Goal: Navigation & Orientation: Find specific page/section

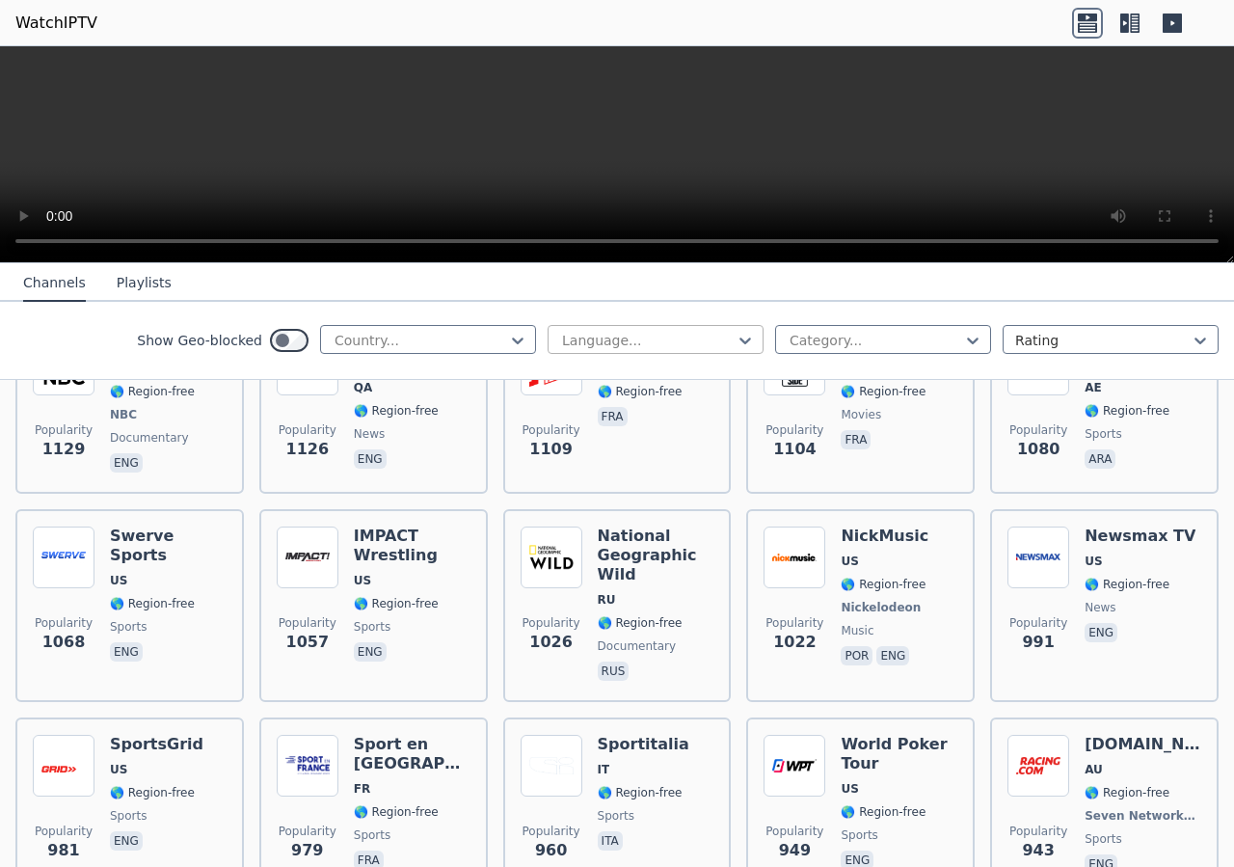
scroll to position [2066, 0]
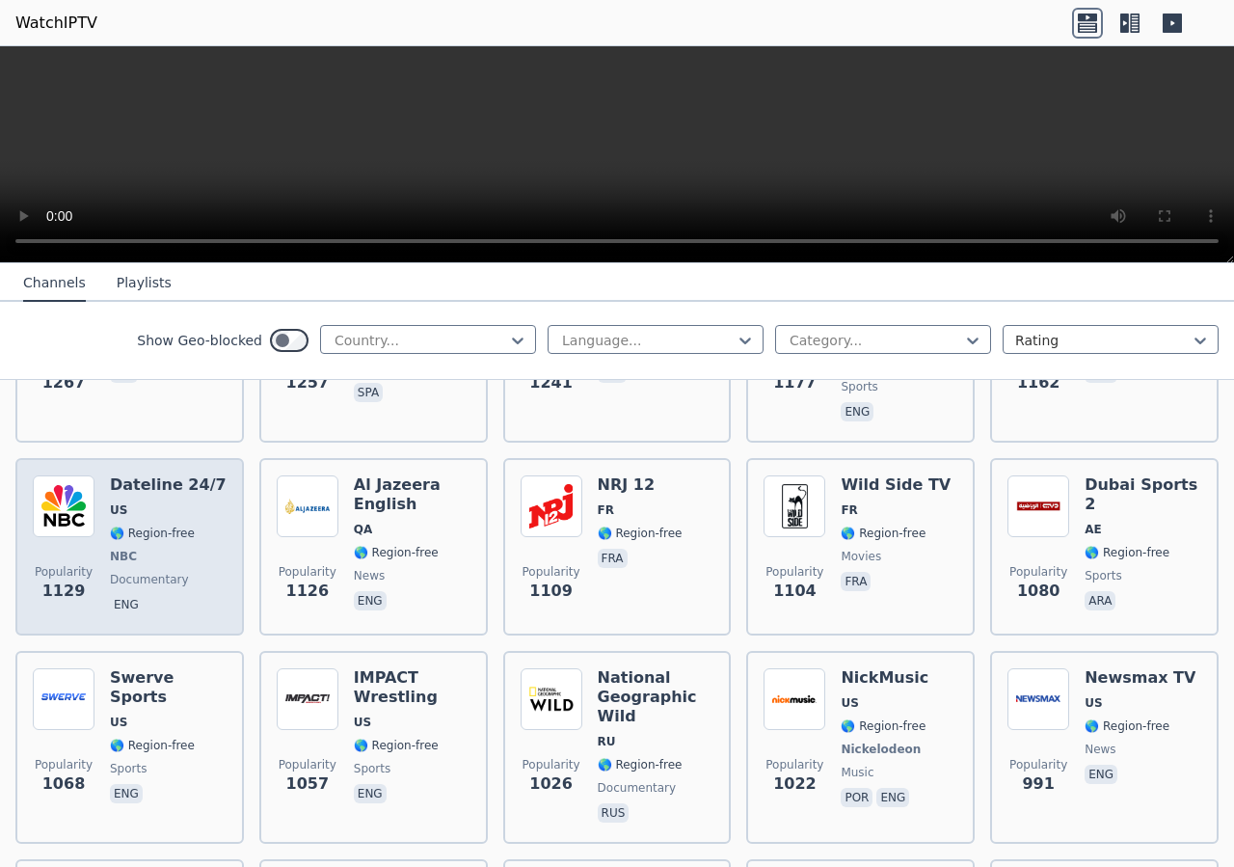
click at [70, 475] on img at bounding box center [64, 506] width 62 height 62
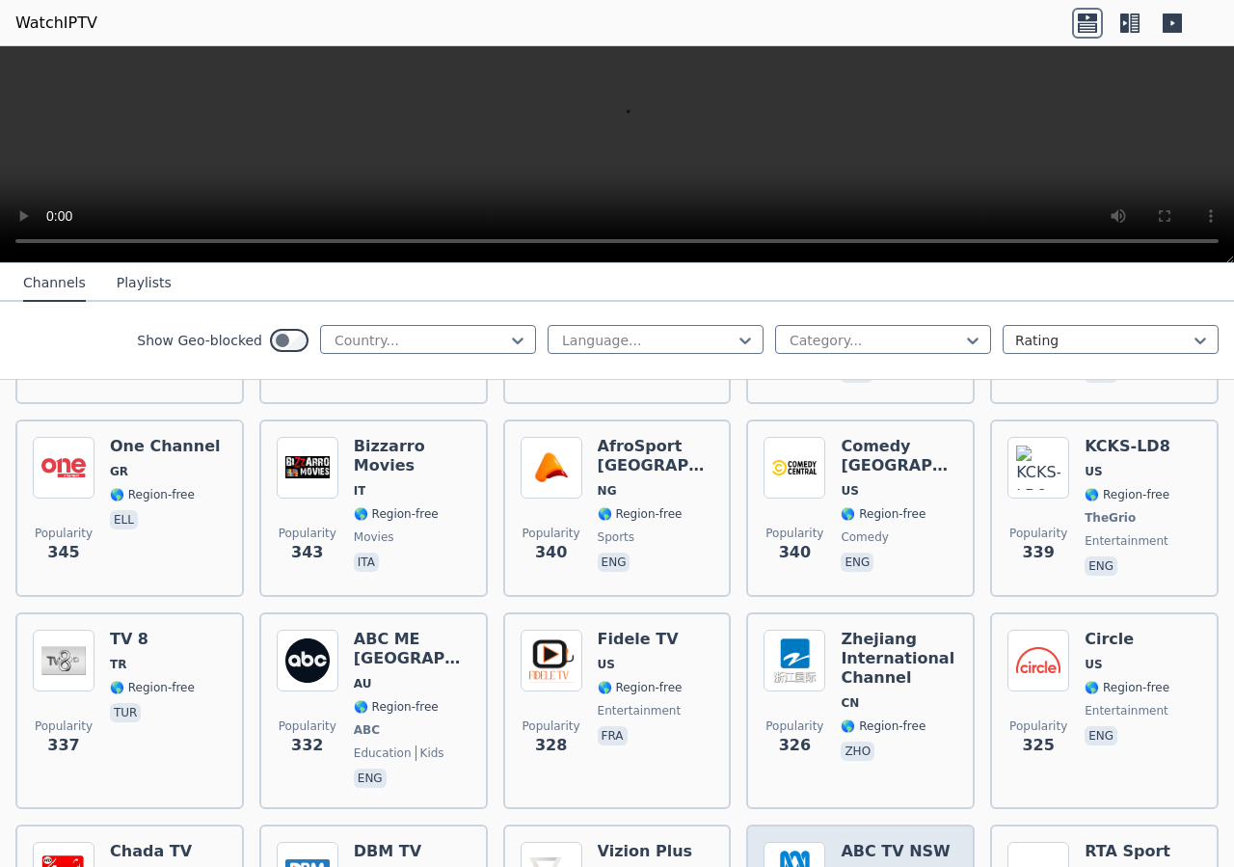
scroll to position [9480, 0]
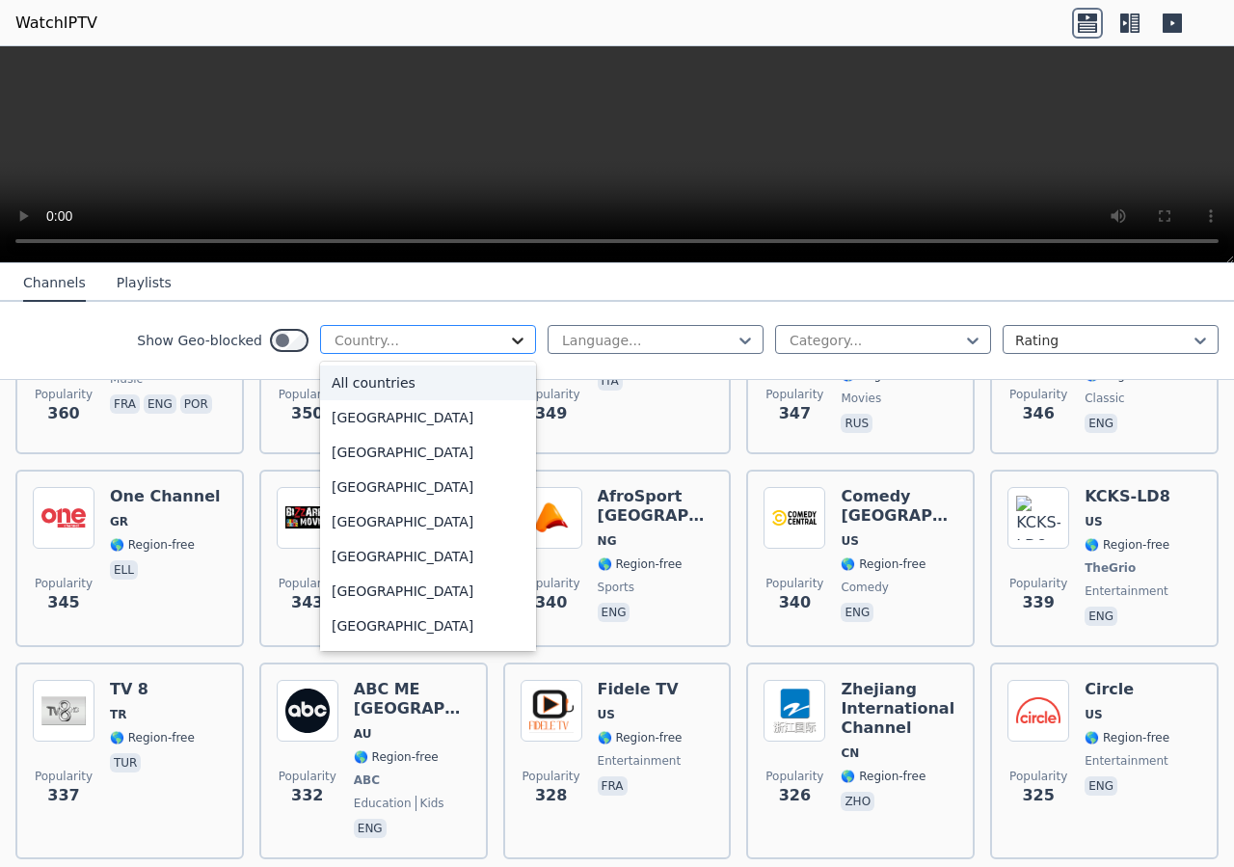
click at [508, 338] on icon at bounding box center [517, 340] width 19 height 19
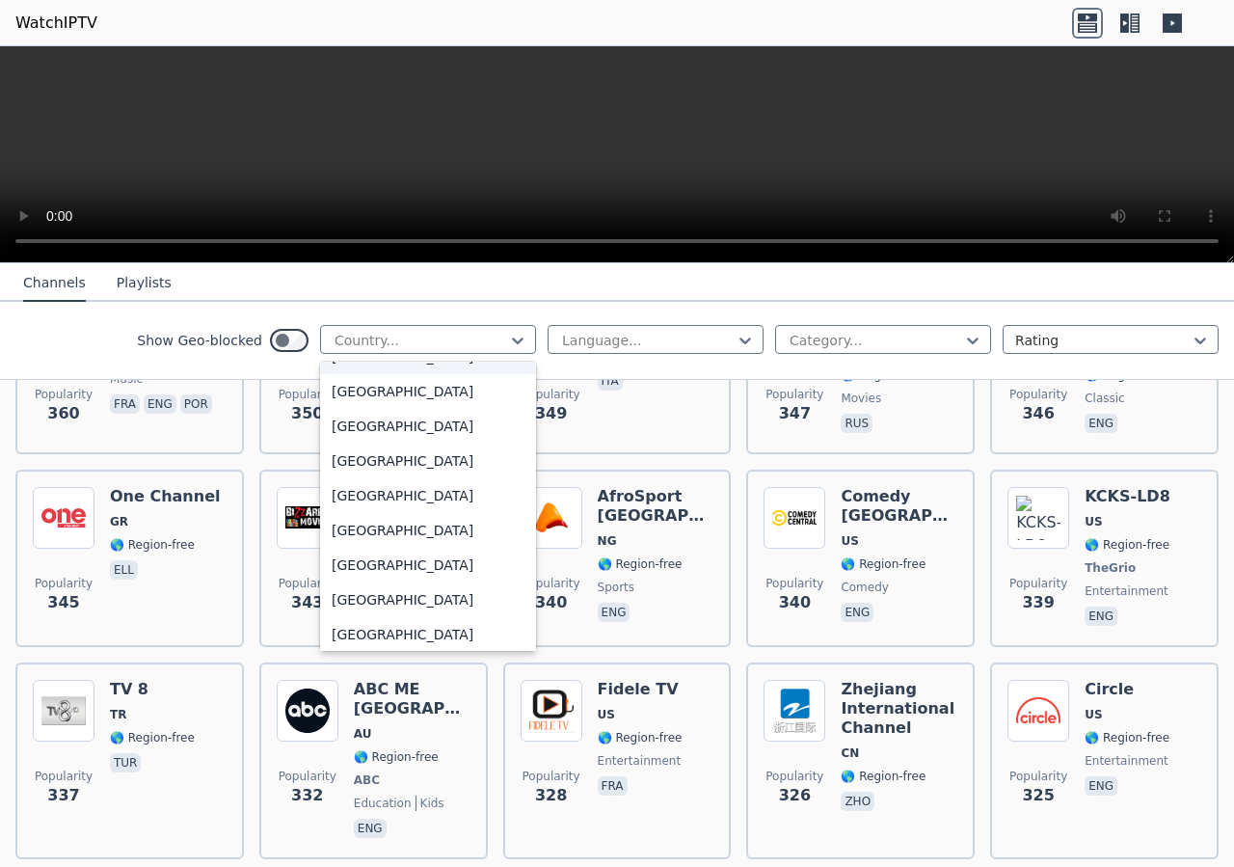
scroll to position [6805, 0]
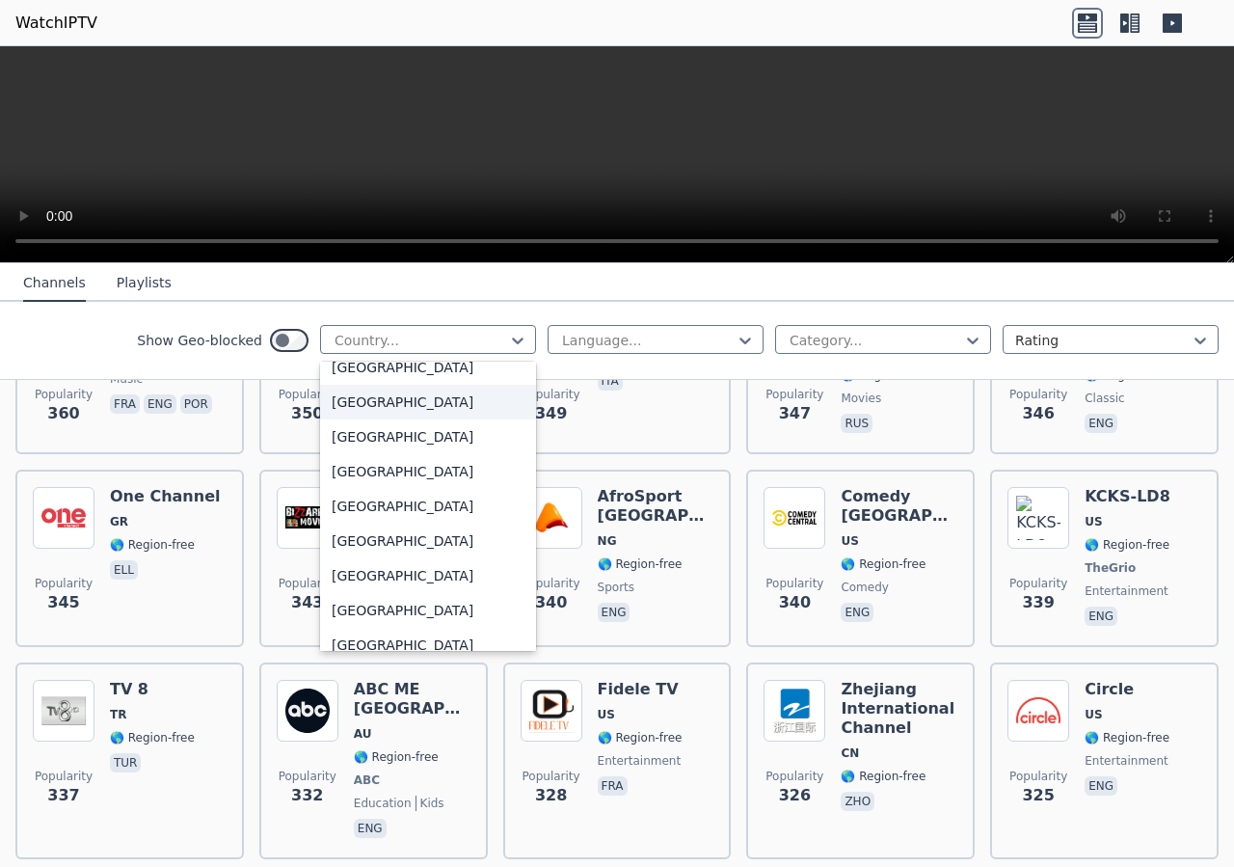
click at [434, 409] on div "[GEOGRAPHIC_DATA]" at bounding box center [428, 402] width 216 height 35
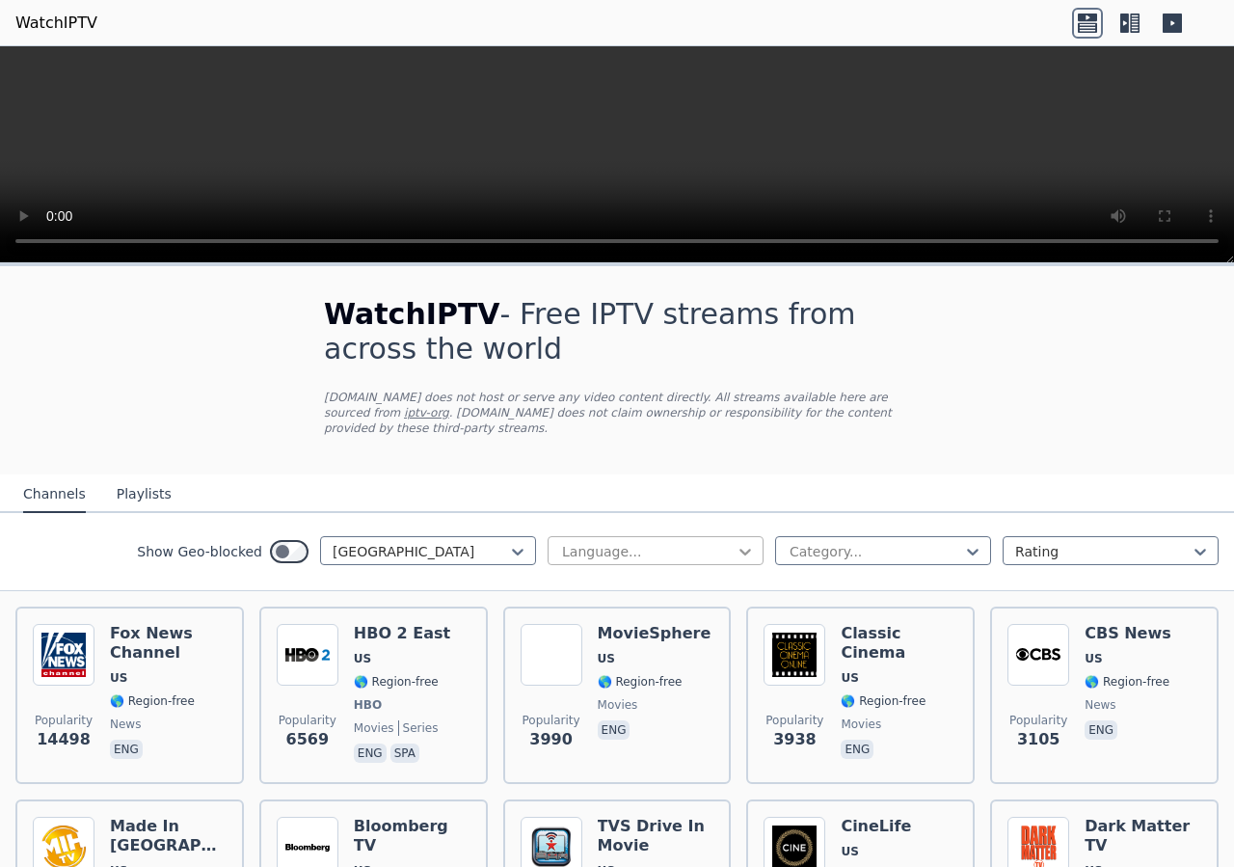
click at [736, 542] on icon at bounding box center [745, 551] width 19 height 19
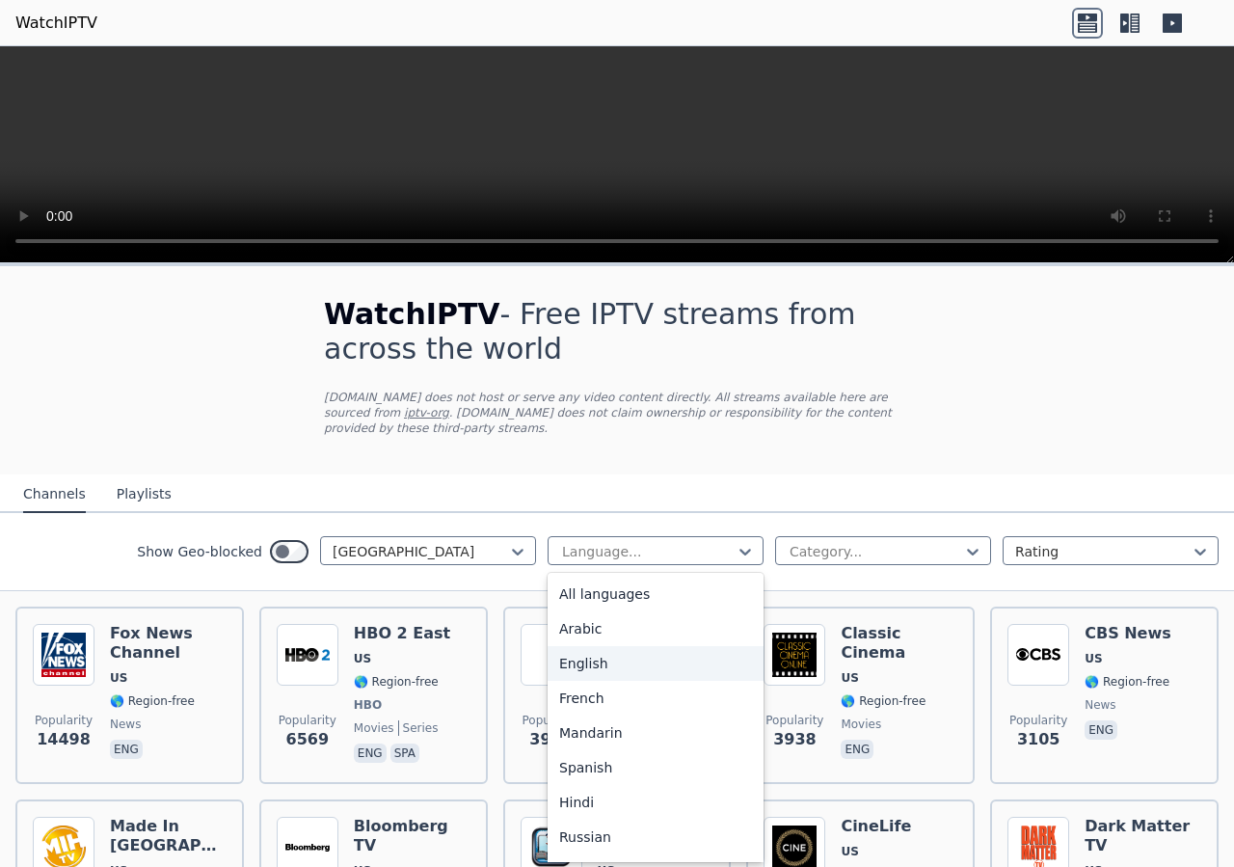
click at [600, 648] on div "English" at bounding box center [656, 663] width 216 height 35
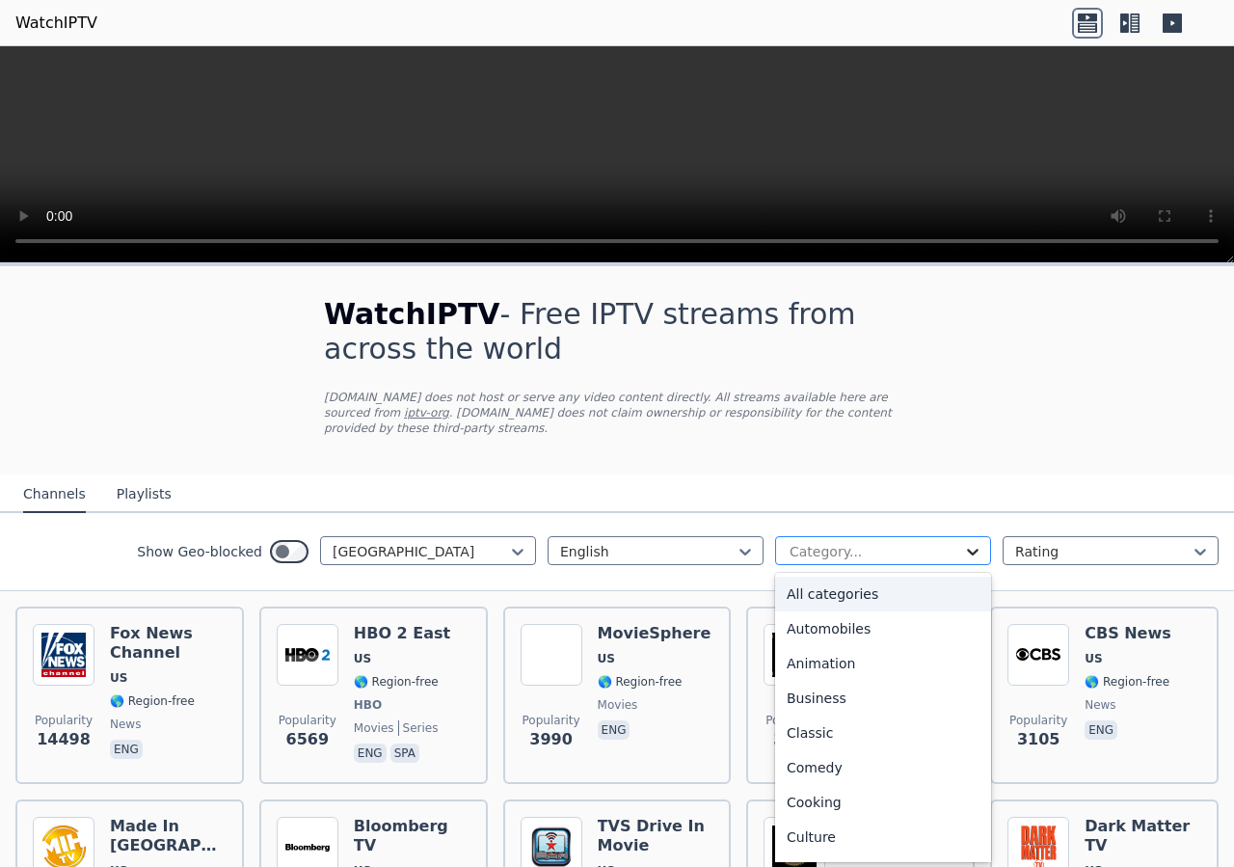
click at [963, 542] on icon at bounding box center [972, 551] width 19 height 19
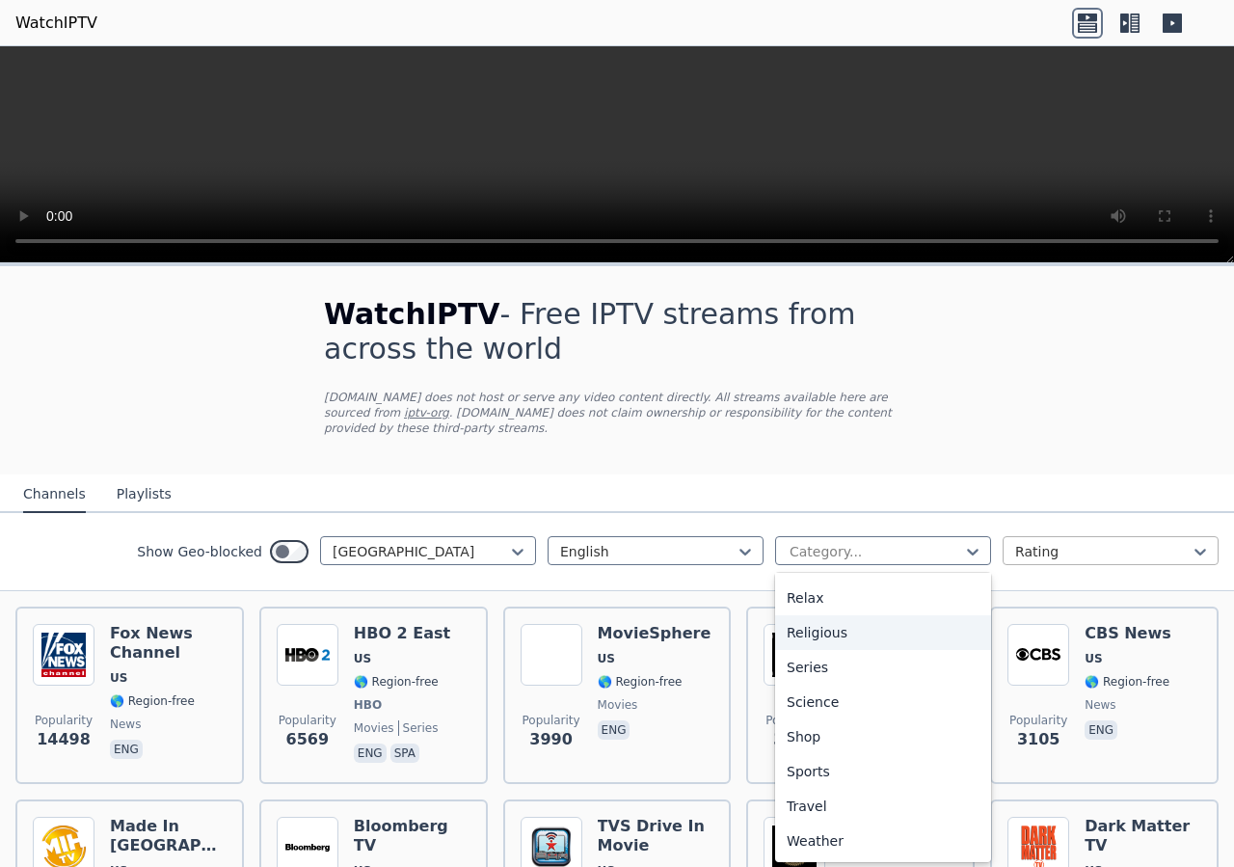
click at [1149, 542] on div at bounding box center [1103, 551] width 176 height 19
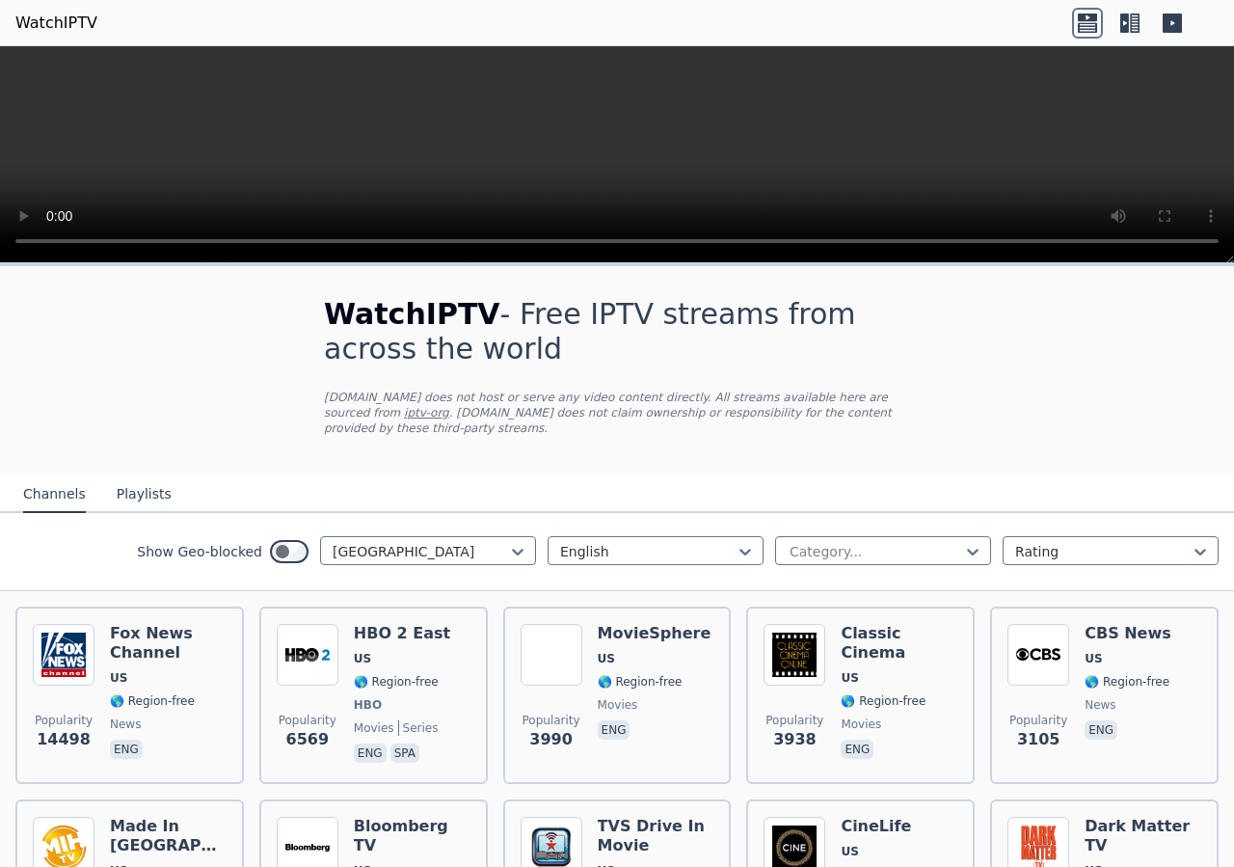
click at [988, 474] on nav "Channels Playlists" at bounding box center [617, 493] width 1234 height 39
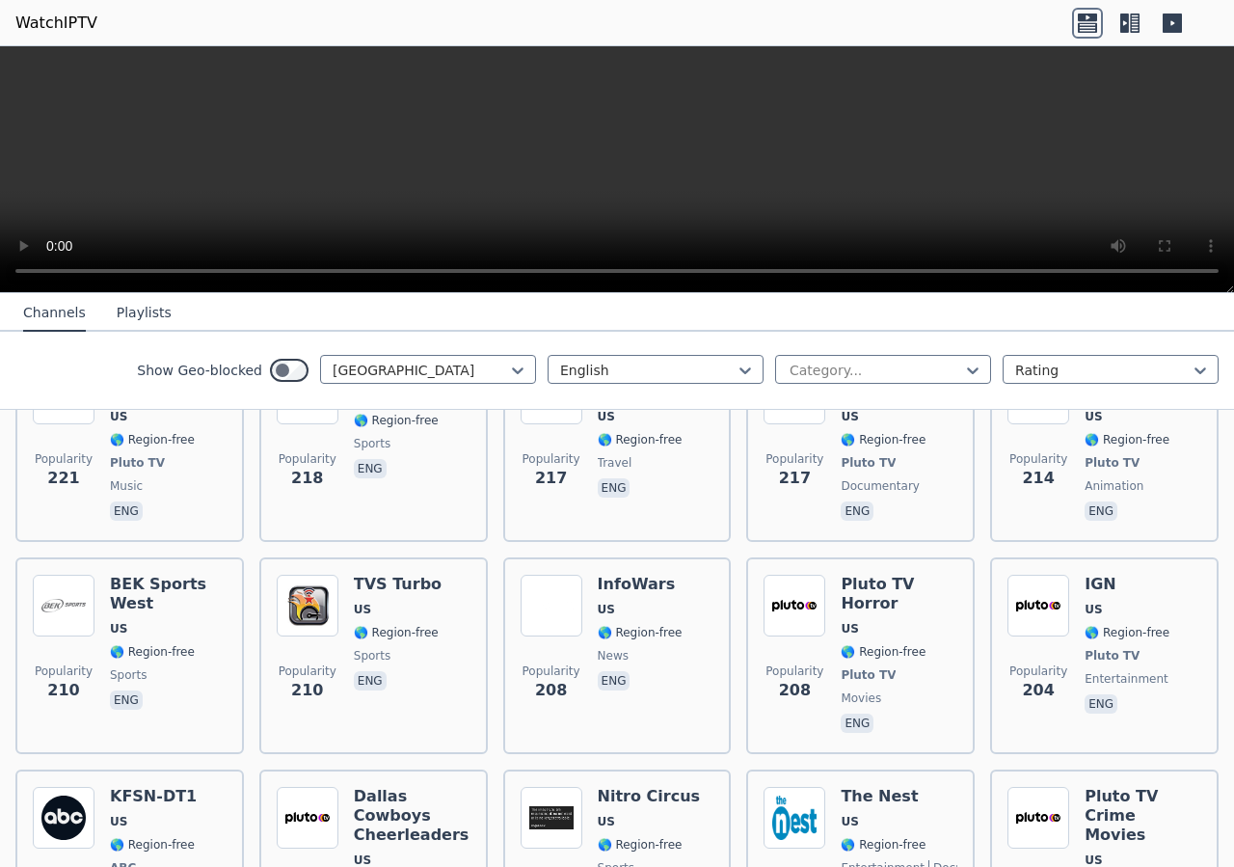
scroll to position [4131, 0]
